Goal: Task Accomplishment & Management: Use online tool/utility

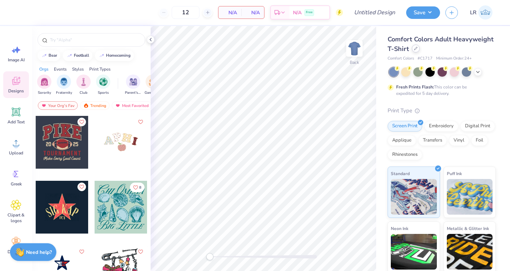
click at [416, 50] on icon at bounding box center [416, 49] width 4 height 4
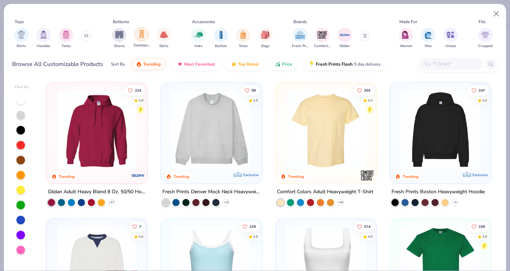
click at [143, 34] on img "filter for Sweatpants" at bounding box center [142, 34] width 8 height 8
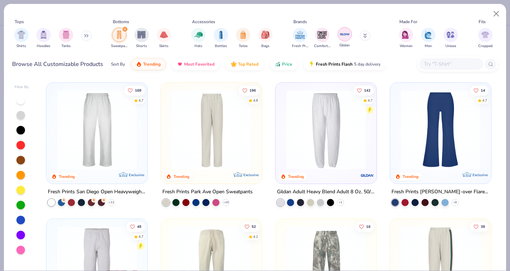
click at [345, 37] on img "filter for Gildan" at bounding box center [344, 34] width 11 height 11
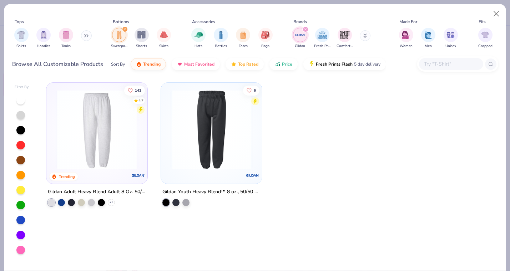
click at [345, 37] on img "filter for Comfort Colors" at bounding box center [344, 35] width 11 height 11
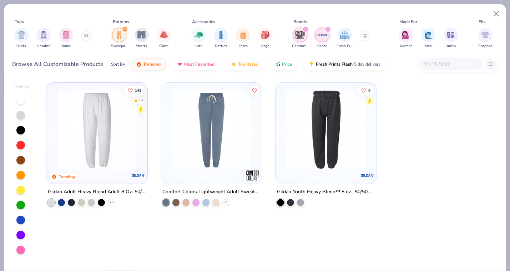
click at [305, 30] on icon "filter for Comfort Colors" at bounding box center [305, 29] width 3 height 3
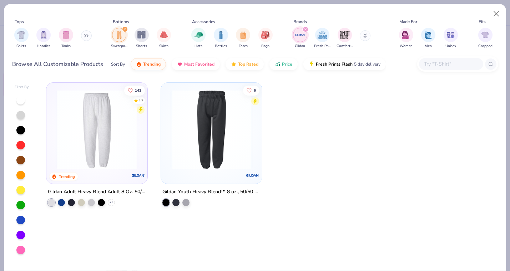
click at [305, 30] on icon "filter for Gildan" at bounding box center [305, 29] width 3 height 3
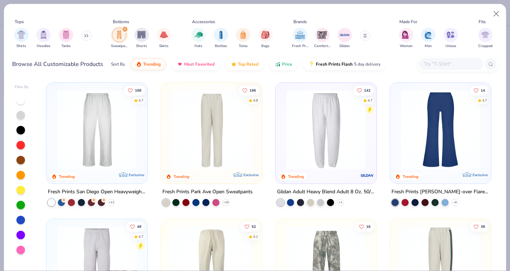
click at [212, 128] on img at bounding box center [211, 130] width 87 height 80
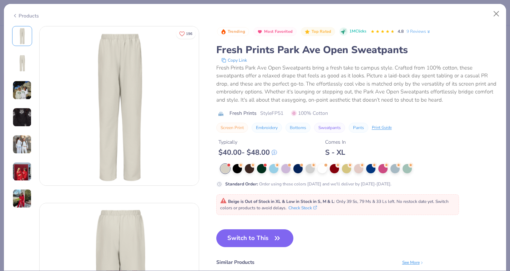
click at [15, 58] on img at bounding box center [22, 63] width 17 height 17
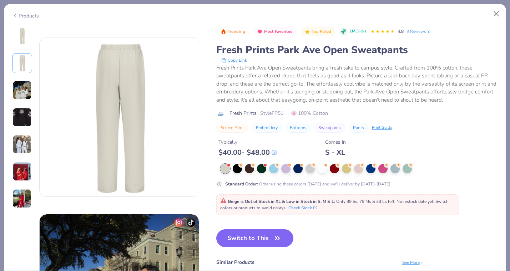
scroll to position [177, 0]
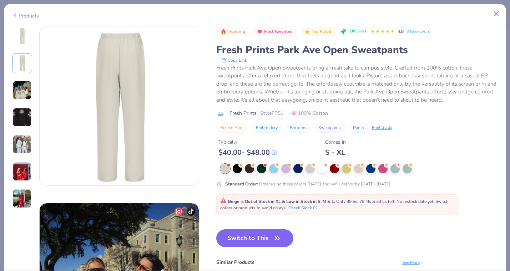
click at [17, 90] on img at bounding box center [21, 90] width 19 height 19
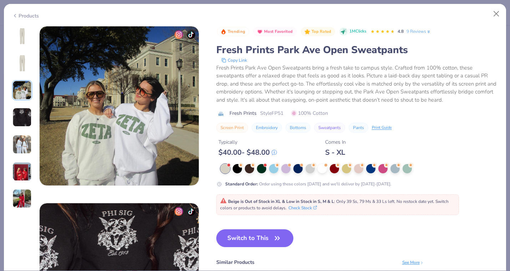
click at [17, 112] on img at bounding box center [21, 117] width 19 height 19
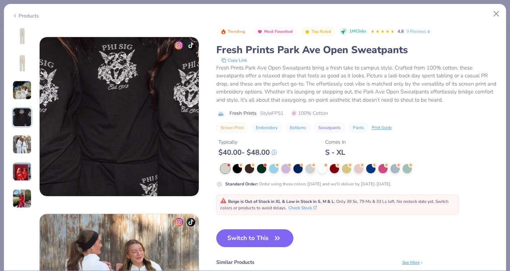
scroll to position [531, 0]
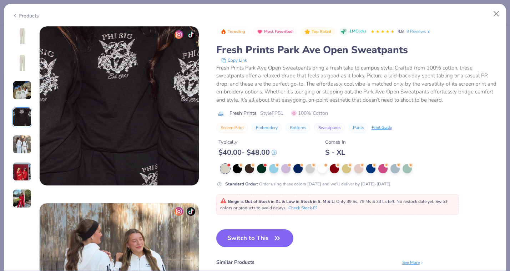
click at [20, 143] on img at bounding box center [21, 144] width 19 height 19
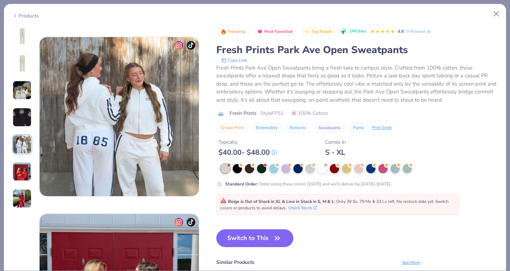
scroll to position [708, 0]
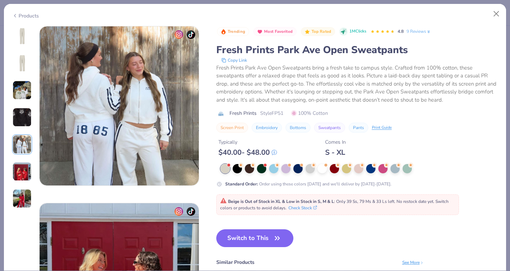
click at [20, 162] on img at bounding box center [21, 171] width 19 height 19
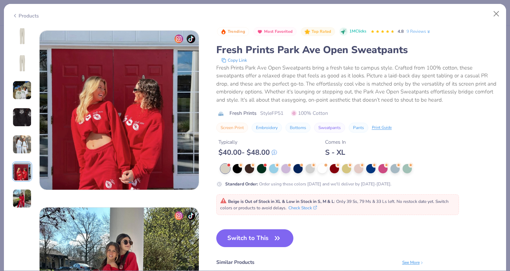
scroll to position [885, 0]
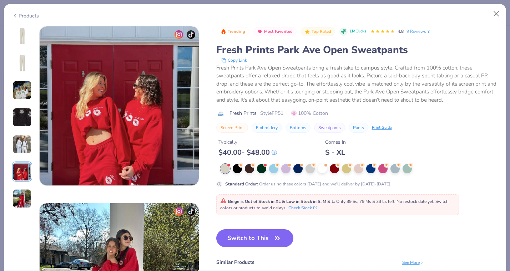
click at [22, 196] on img at bounding box center [21, 198] width 19 height 19
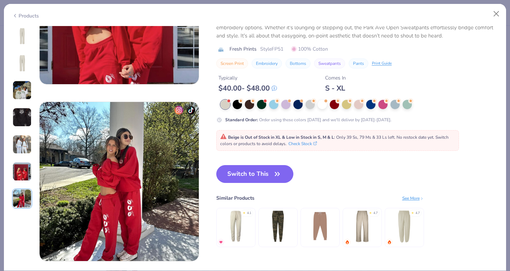
scroll to position [983, 0]
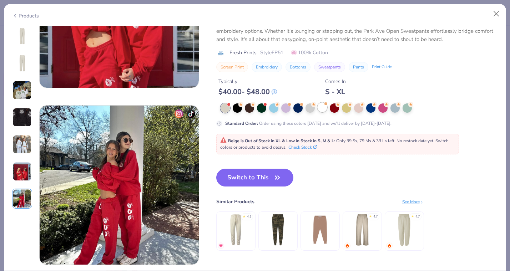
click at [321, 108] on div at bounding box center [322, 107] width 9 height 9
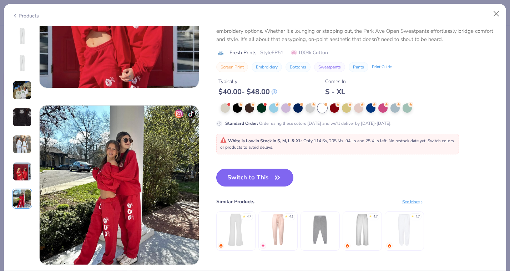
click at [261, 180] on button "Switch to This" at bounding box center [254, 178] width 77 height 18
type input "50"
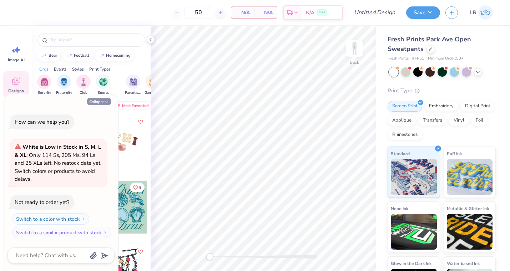
click at [100, 101] on button "Collapse" at bounding box center [99, 101] width 24 height 7
type textarea "x"
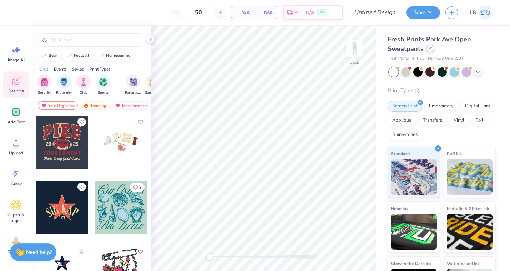
click at [431, 47] on icon at bounding box center [430, 48] width 3 height 3
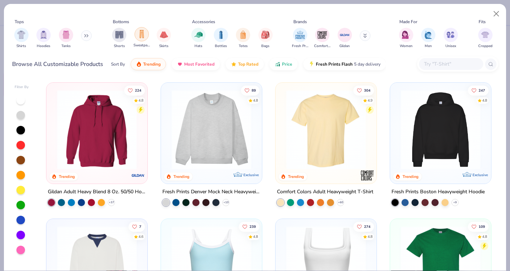
click at [143, 34] on img "filter for Sweatpants" at bounding box center [142, 34] width 8 height 8
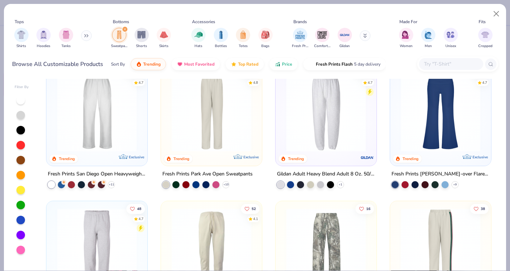
scroll to position [19, 0]
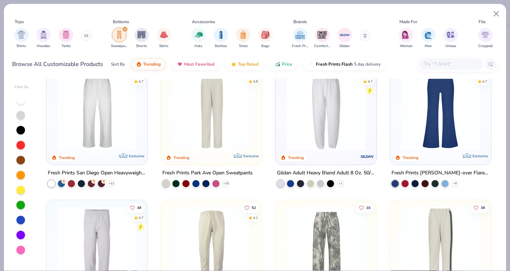
click at [98, 105] on img at bounding box center [97, 111] width 87 height 80
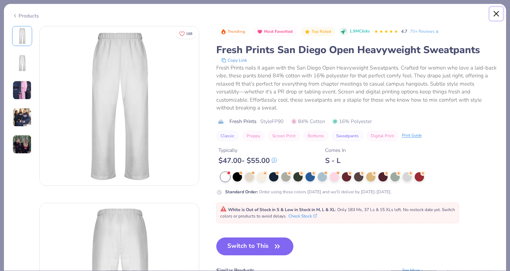
click at [495, 12] on button "Close" at bounding box center [497, 14] width 14 height 14
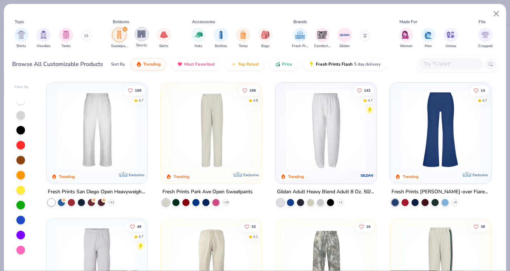
click at [141, 36] on img "filter for Shorts" at bounding box center [141, 34] width 8 height 8
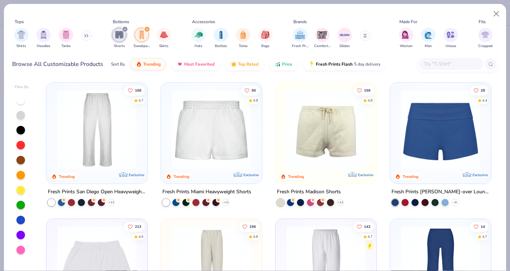
click at [126, 29] on icon "filter for Shorts" at bounding box center [124, 29] width 3 height 3
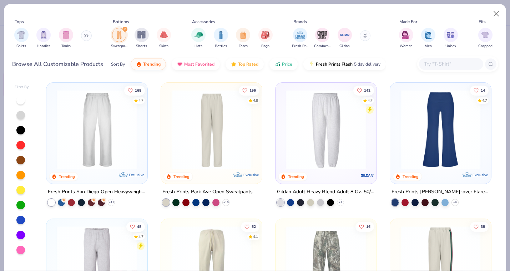
click at [124, 30] on icon "filter for Sweatpants" at bounding box center [124, 29] width 3 height 3
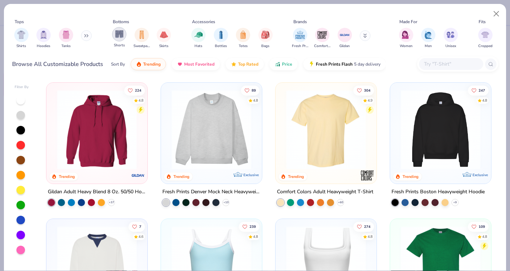
click at [117, 31] on img "filter for Shorts" at bounding box center [119, 34] width 8 height 8
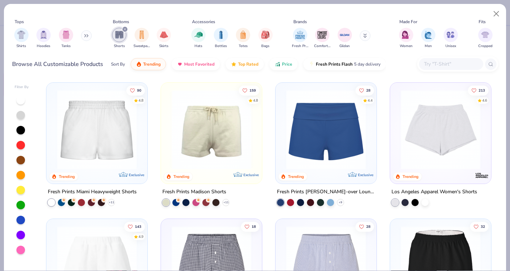
click at [83, 124] on img at bounding box center [97, 130] width 87 height 80
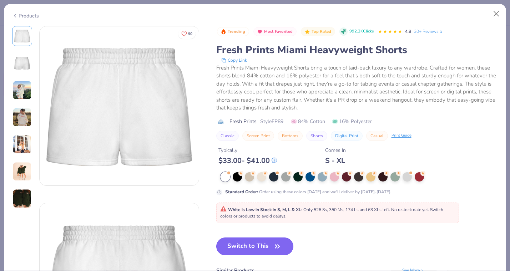
click at [264, 246] on button "Switch to This" at bounding box center [254, 247] width 77 height 18
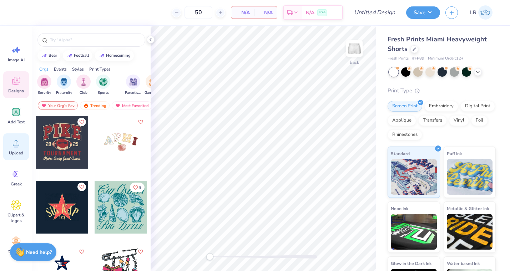
click at [14, 146] on circle at bounding box center [16, 145] width 5 height 5
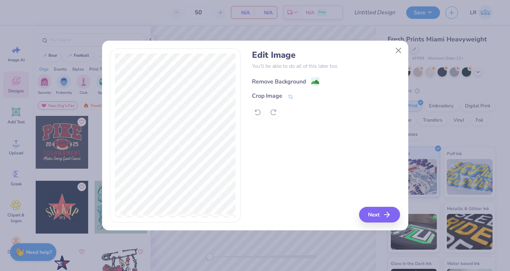
click at [294, 79] on div "Remove Background" at bounding box center [279, 81] width 54 height 9
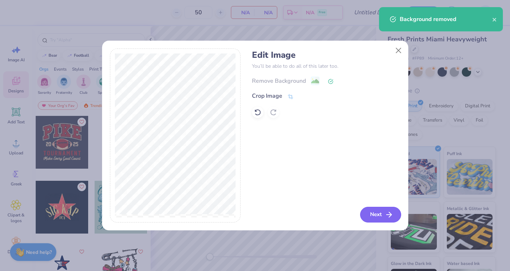
click at [378, 214] on button "Next" at bounding box center [380, 215] width 41 height 16
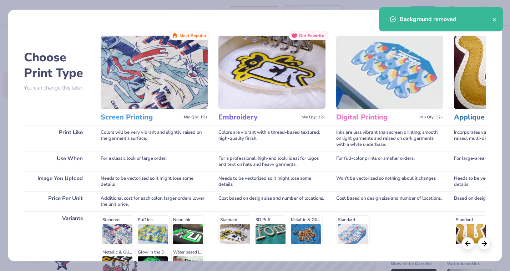
scroll to position [85, 0]
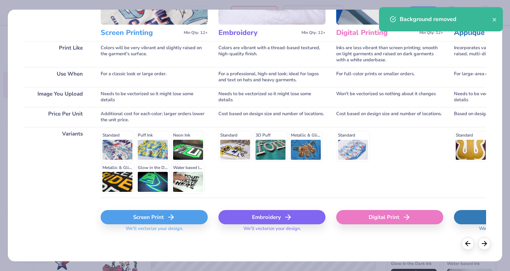
click at [142, 222] on div "Screen Print" at bounding box center [154, 217] width 107 height 14
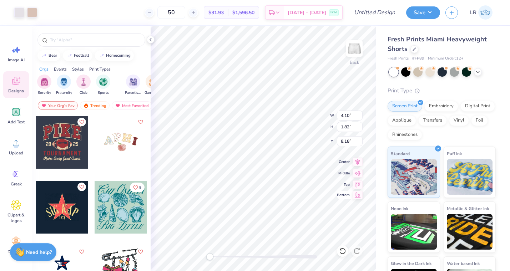
type input "4.10"
type input "1.82"
type input "8.18"
click at [379, 4] on div "Design Title" at bounding box center [374, 12] width 52 height 25
click at [379, 15] on input "Design Title" at bounding box center [383, 12] width 35 height 14
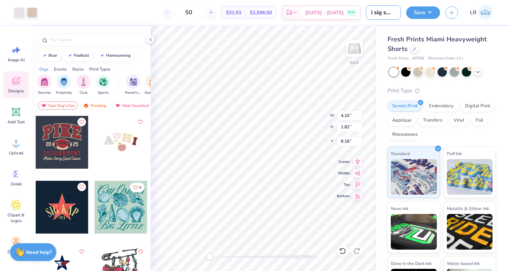
scroll to position [0, 10]
type input "tri sig shorts"
click at [203, 13] on input "50" at bounding box center [189, 12] width 28 height 13
type input "5"
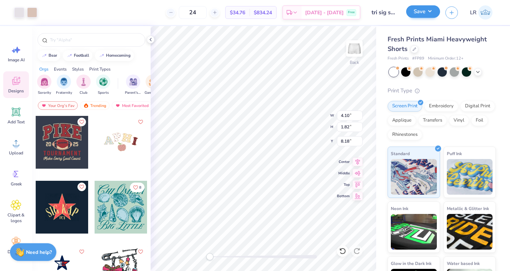
type input "24"
click at [423, 14] on button "Save" at bounding box center [423, 11] width 34 height 12
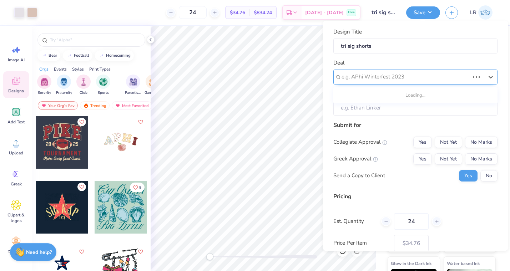
click at [415, 77] on div at bounding box center [406, 77] width 128 height 10
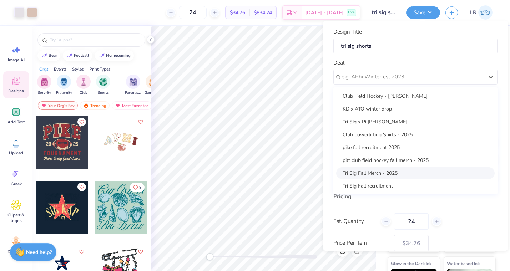
click at [418, 175] on div "Tri Sig Fall Merch - 2025" at bounding box center [415, 173] width 158 height 12
type input "[PERSON_NAME]"
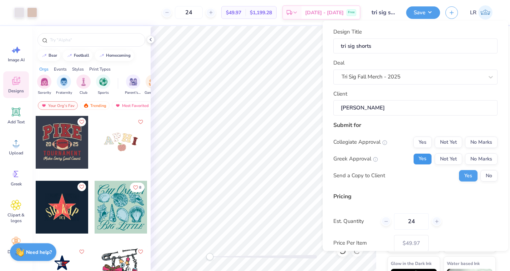
click at [428, 158] on button "Yes" at bounding box center [422, 158] width 19 height 11
click at [488, 141] on button "No Marks" at bounding box center [481, 141] width 32 height 11
type input "$41.22"
click at [217, 14] on icon at bounding box center [214, 12] width 5 height 5
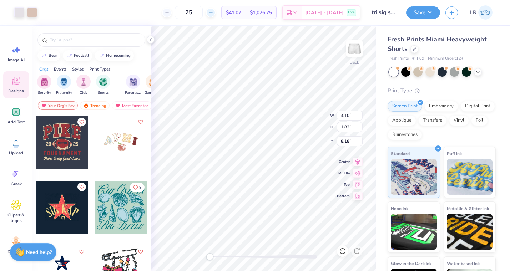
click at [216, 12] on div at bounding box center [211, 13] width 10 height 10
click at [212, 12] on line at bounding box center [210, 12] width 3 height 0
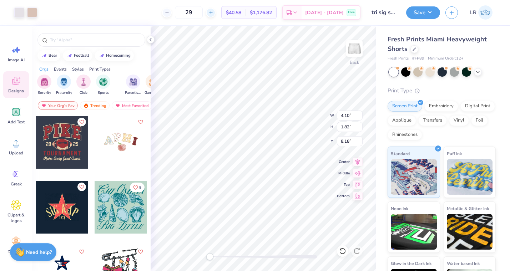
type input "30"
click at [430, 11] on button "Save" at bounding box center [423, 11] width 34 height 12
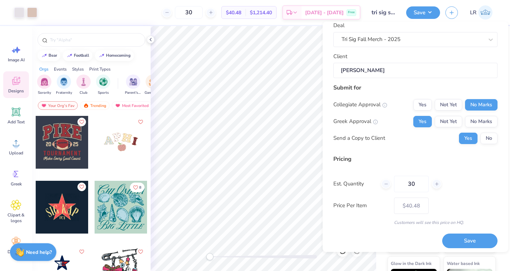
scroll to position [41, 0]
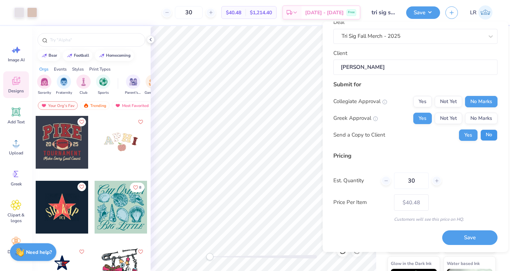
click at [487, 136] on button "No" at bounding box center [488, 135] width 17 height 11
click at [473, 236] on button "Save" at bounding box center [469, 238] width 55 height 15
type input "$34.13"
